Goal: Task Accomplishment & Management: Use online tool/utility

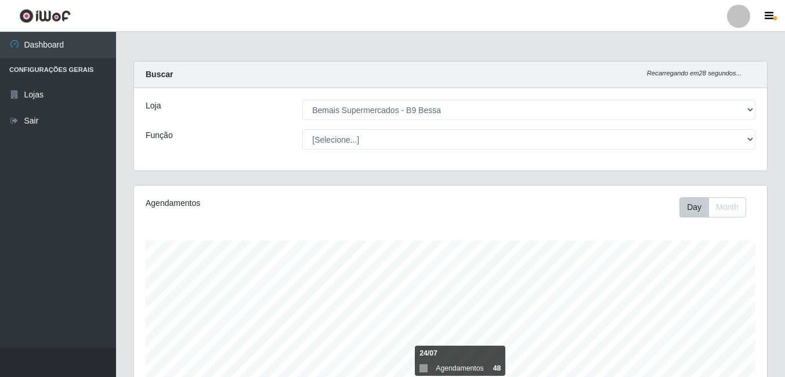
select select "410"
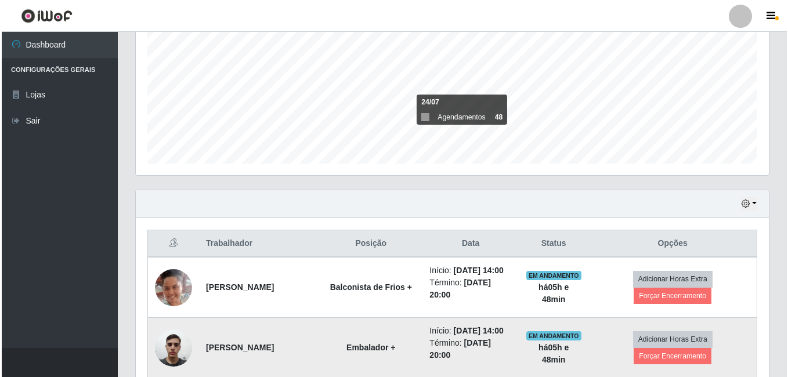
scroll to position [361, 0]
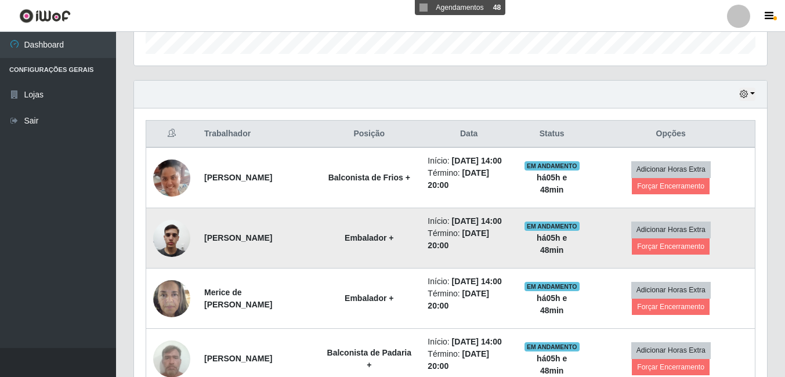
click at [161, 259] on img at bounding box center [171, 237] width 37 height 49
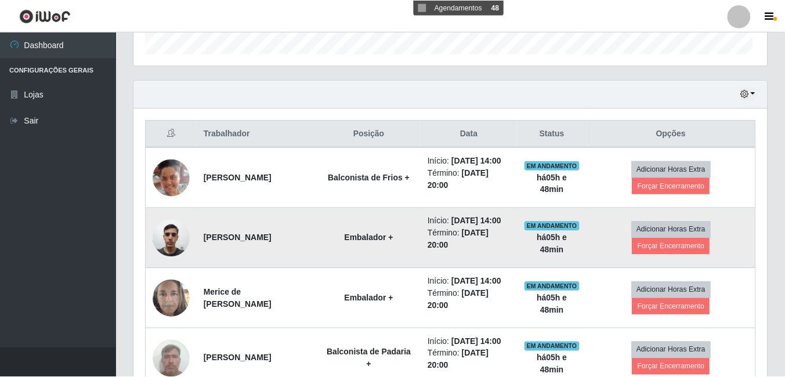
scroll to position [241, 627]
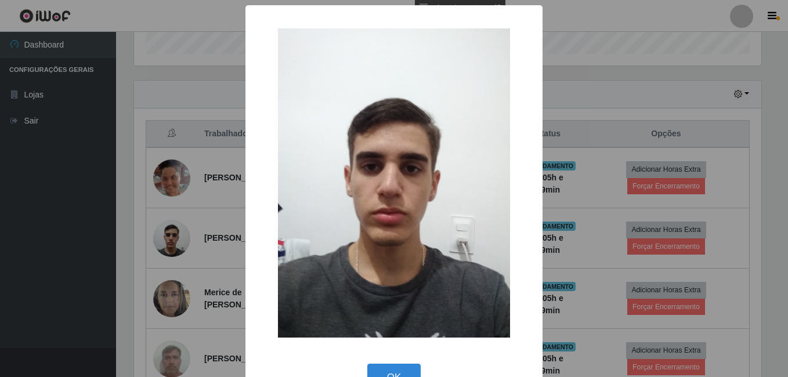
click at [121, 256] on div "× OK Cancel" at bounding box center [394, 188] width 788 height 377
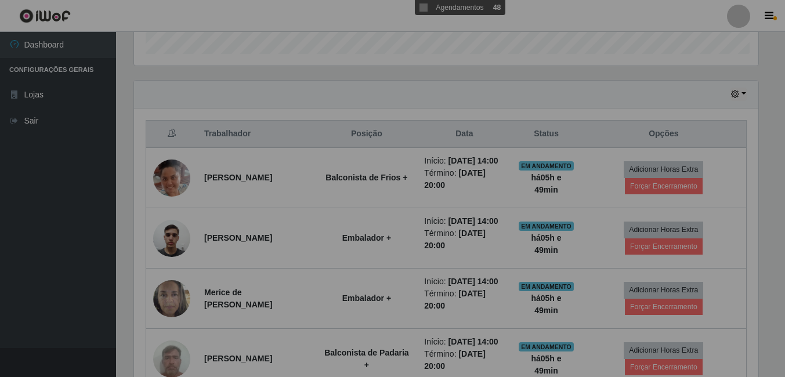
scroll to position [241, 633]
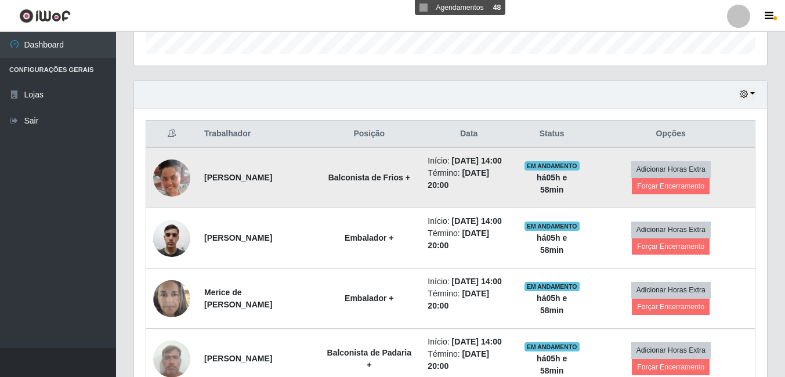
drag, startPoint x: 117, startPoint y: 256, endPoint x: 310, endPoint y: 211, distance: 199.0
click at [310, 208] on td "[PERSON_NAME]" at bounding box center [257, 177] width 120 height 61
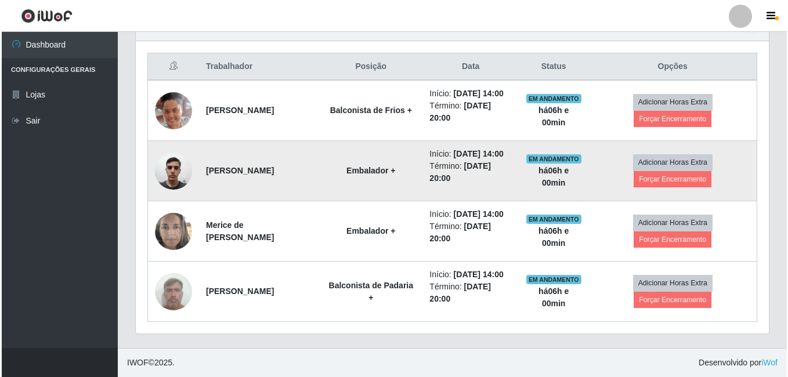
scroll to position [477, 0]
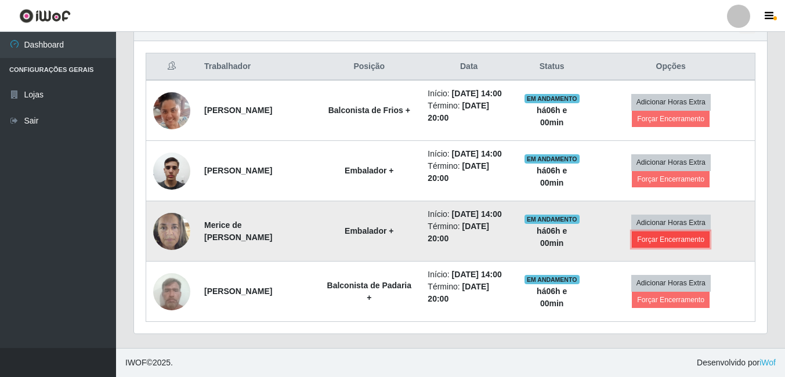
click at [654, 231] on button "Forçar Encerramento" at bounding box center [671, 239] width 78 height 16
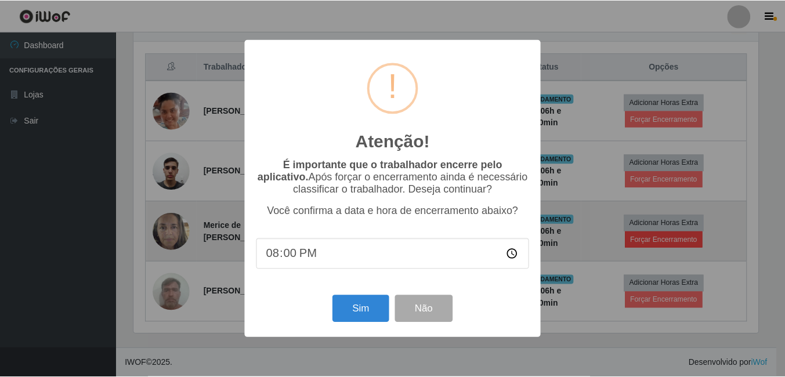
scroll to position [241, 627]
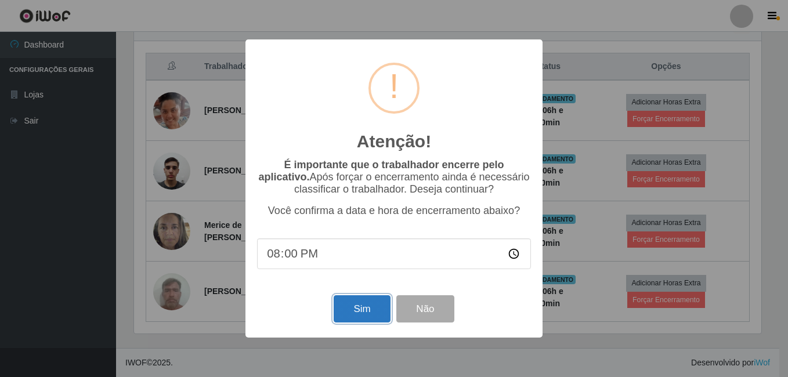
drag, startPoint x: 374, startPoint y: 305, endPoint x: 372, endPoint y: 299, distance: 6.6
click at [373, 304] on button "Sim" at bounding box center [361, 308] width 56 height 27
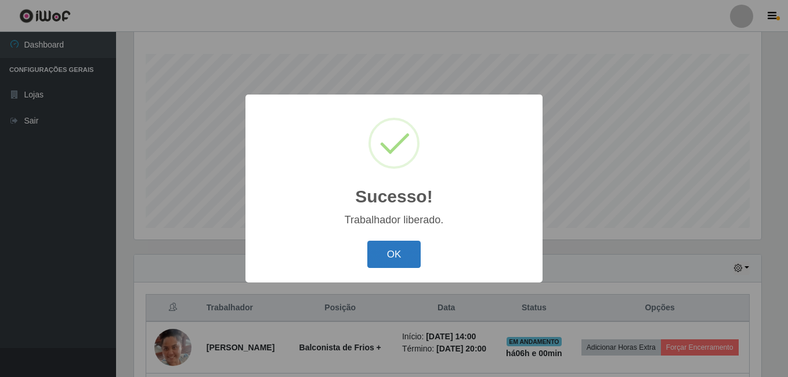
drag, startPoint x: 402, startPoint y: 257, endPoint x: 398, endPoint y: 249, distance: 8.3
click at [401, 255] on button "OK" at bounding box center [394, 254] width 54 height 27
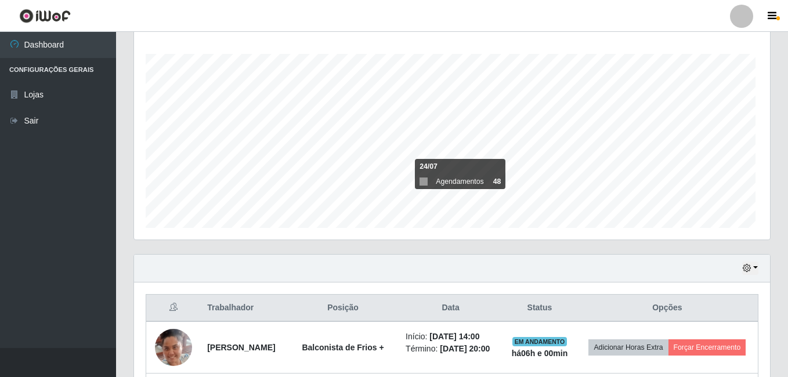
scroll to position [241, 633]
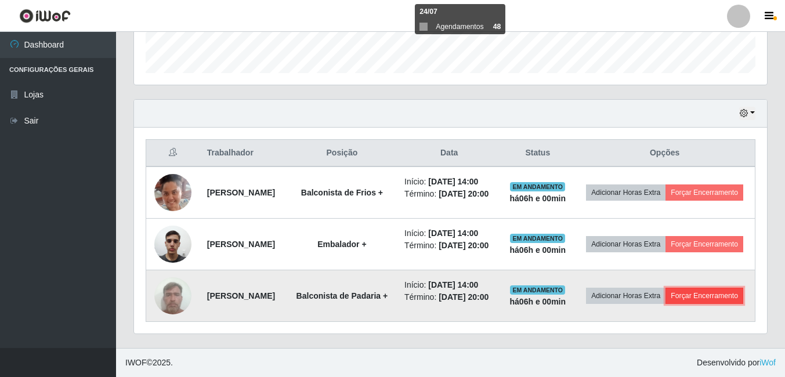
click at [697, 294] on button "Forçar Encerramento" at bounding box center [704, 296] width 78 height 16
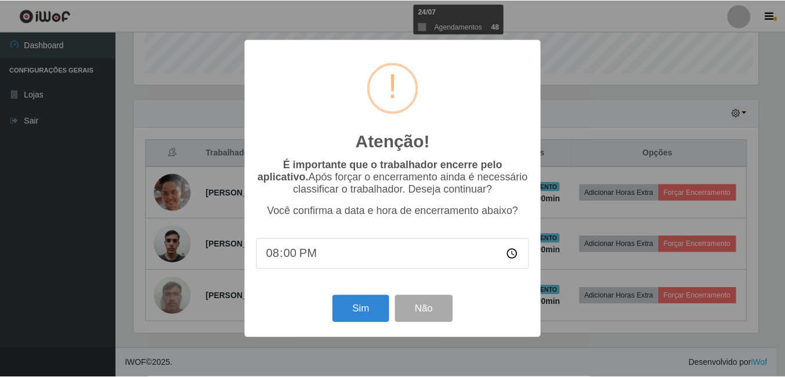
scroll to position [241, 627]
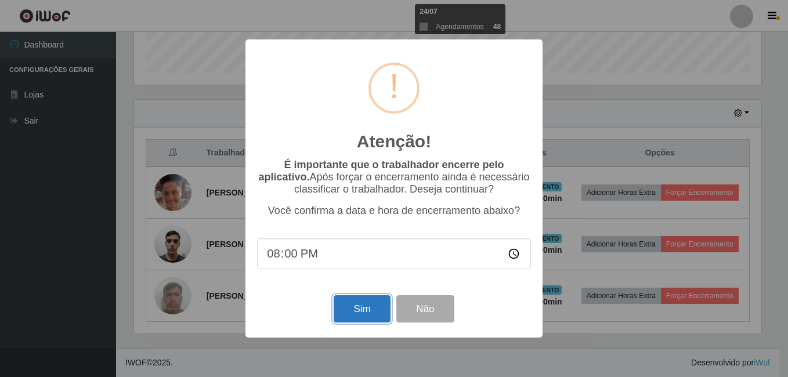
click at [357, 303] on button "Sim" at bounding box center [361, 308] width 56 height 27
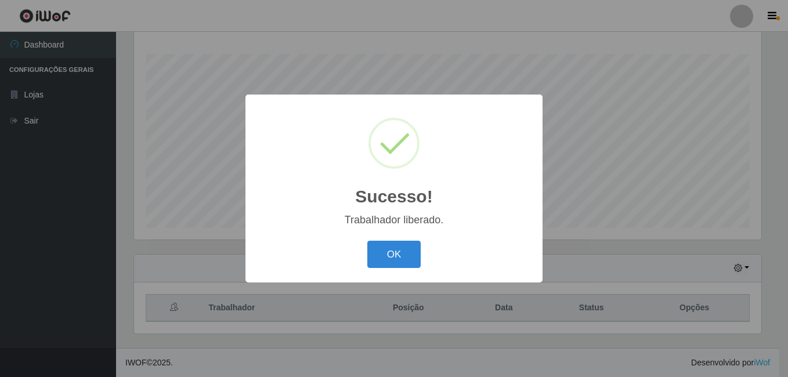
click at [404, 235] on div "Sucesso! × Trabalhador liberado. OK Cancel" at bounding box center [393, 189] width 297 height 188
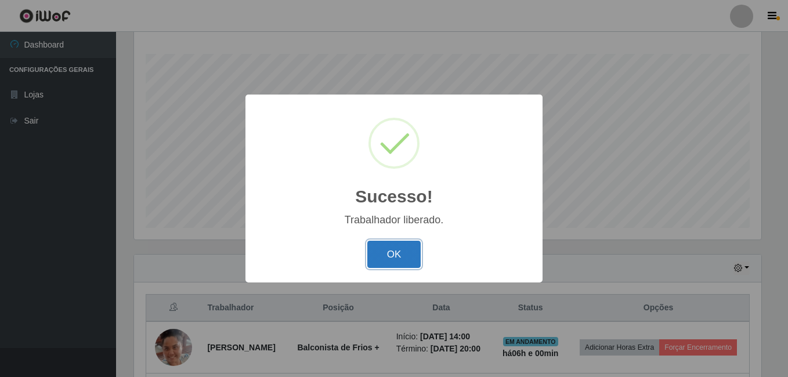
click at [394, 254] on button "OK" at bounding box center [394, 254] width 54 height 27
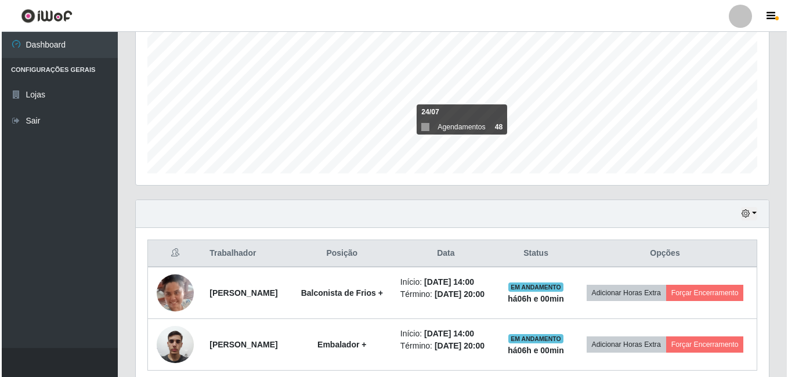
scroll to position [332, 0]
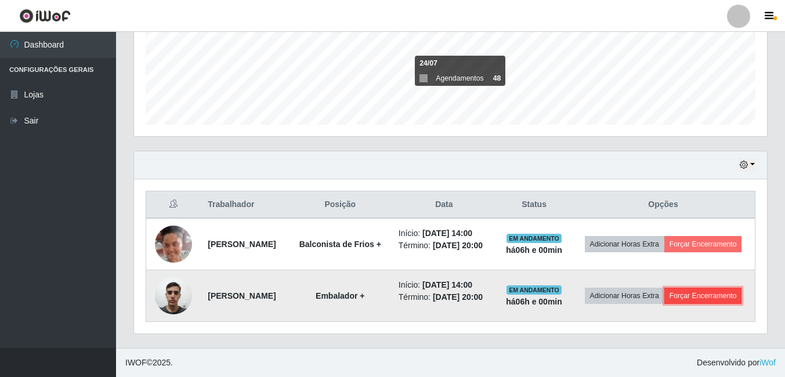
click at [664, 292] on button "Forçar Encerramento" at bounding box center [703, 296] width 78 height 16
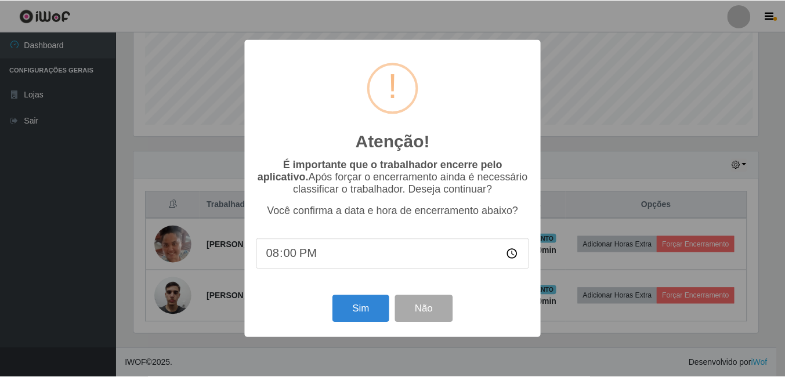
scroll to position [241, 627]
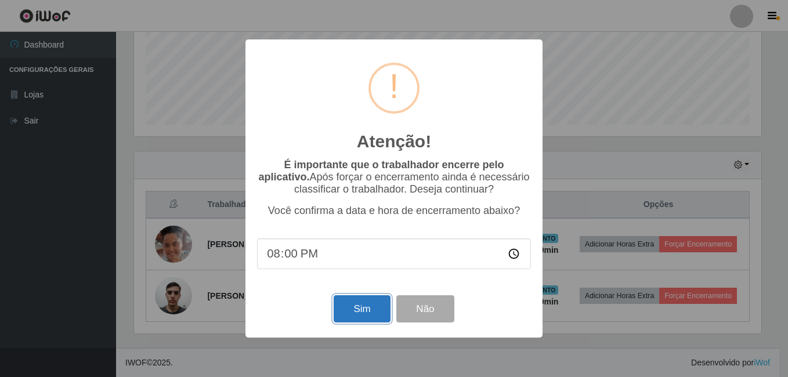
click at [359, 309] on button "Sim" at bounding box center [361, 308] width 56 height 27
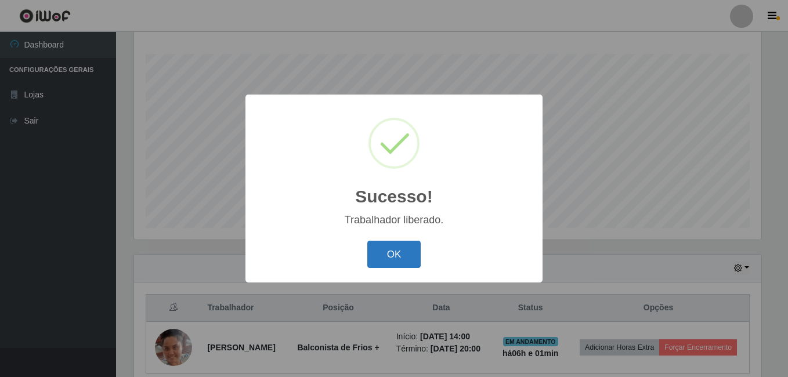
click at [409, 254] on button "OK" at bounding box center [394, 254] width 54 height 27
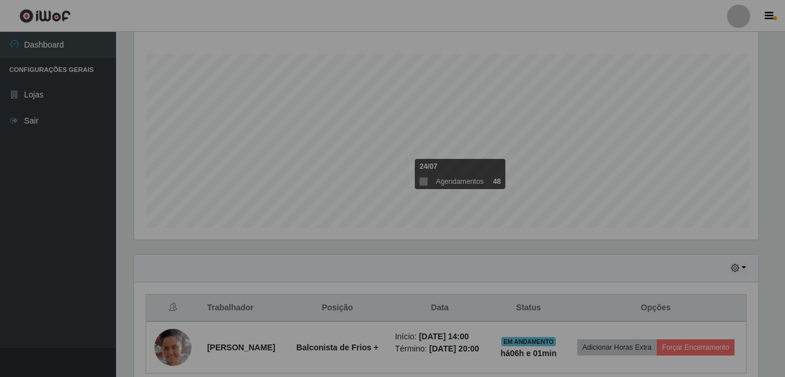
scroll to position [0, 0]
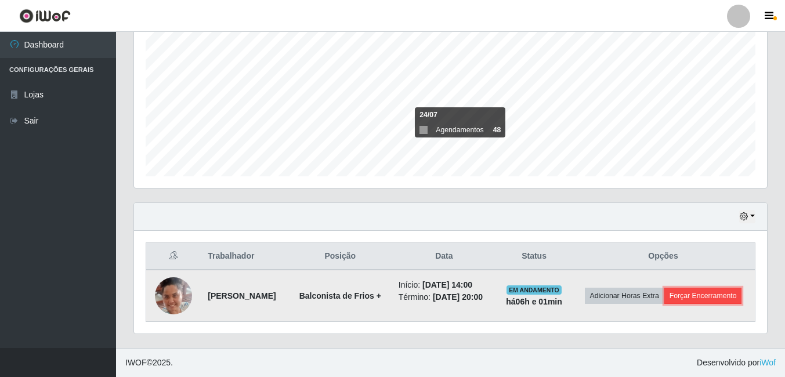
click at [664, 298] on button "Forçar Encerramento" at bounding box center [703, 296] width 78 height 16
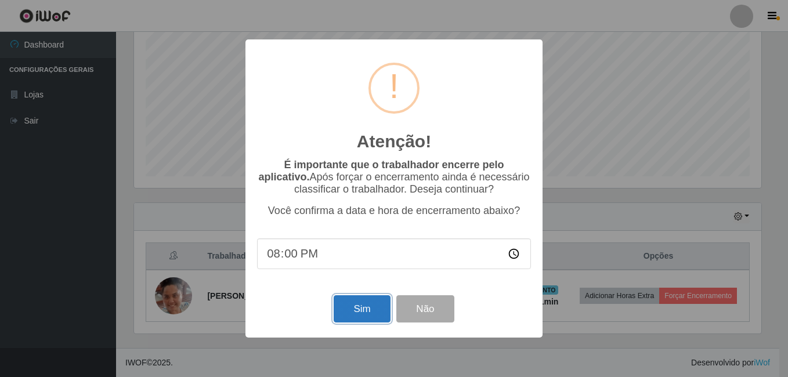
click at [380, 305] on button "Sim" at bounding box center [361, 308] width 56 height 27
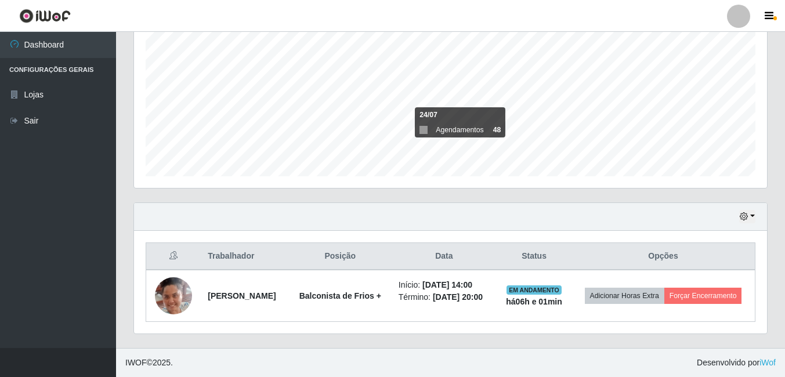
scroll to position [579706, 579320]
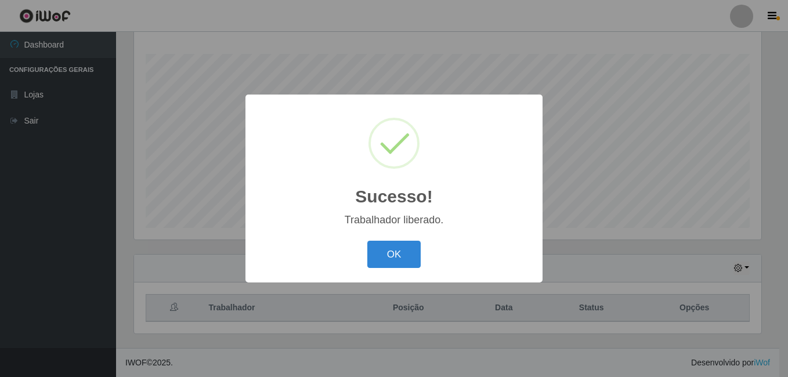
click at [408, 262] on button "OK" at bounding box center [394, 254] width 54 height 27
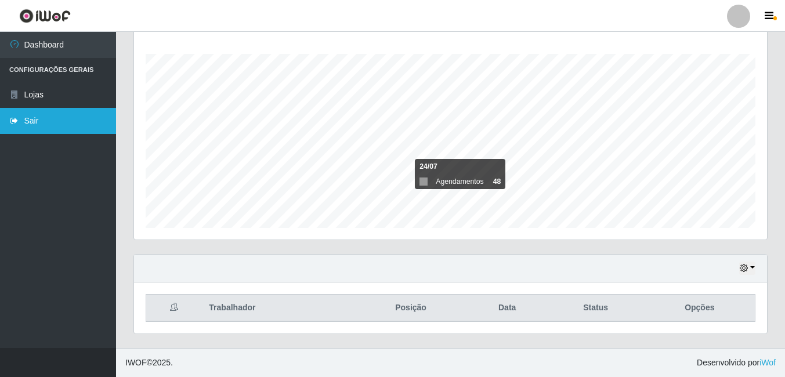
click at [59, 121] on link "Sair" at bounding box center [58, 121] width 116 height 26
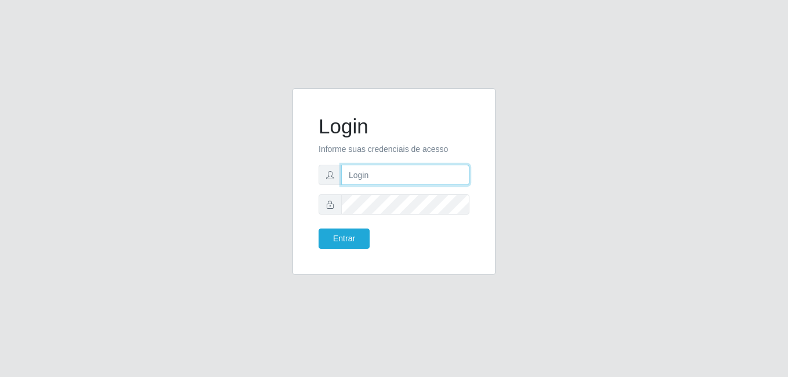
type input "heloisa@bessa"
